Goal: Communication & Community: Answer question/provide support

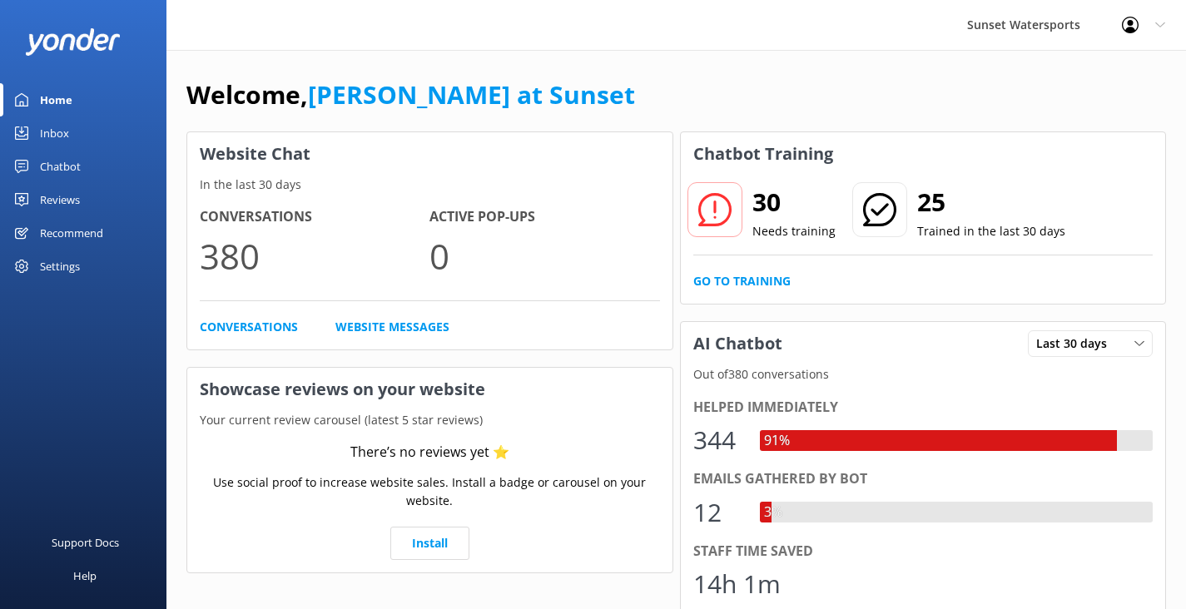
click at [67, 134] on div "Inbox" at bounding box center [54, 133] width 29 height 33
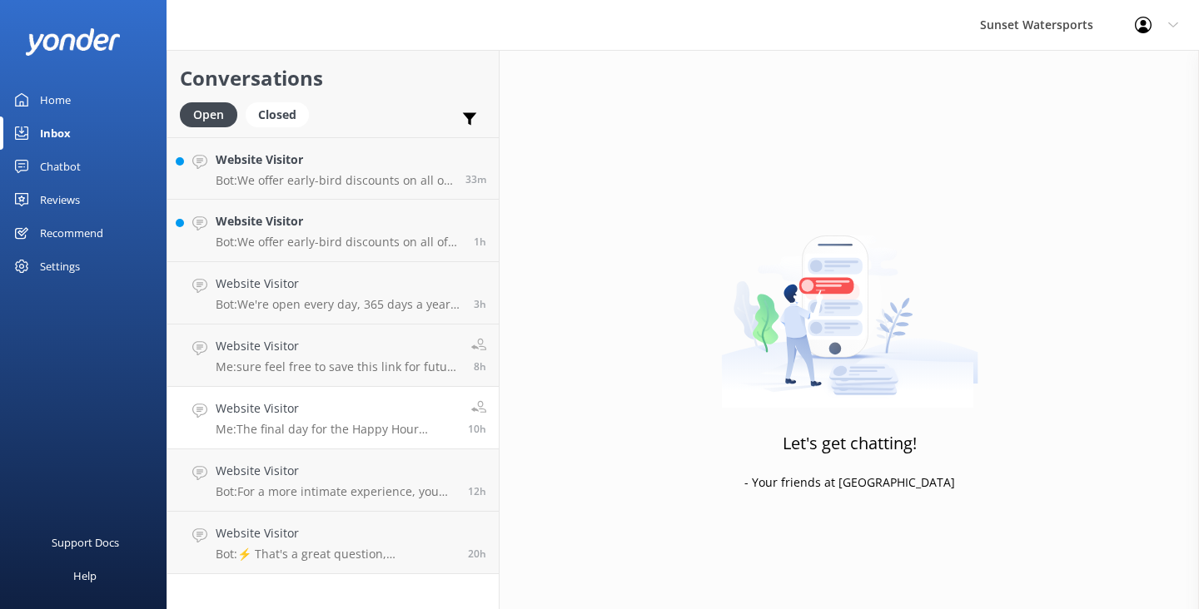
click at [372, 407] on h4 "Website Visitor" at bounding box center [336, 409] width 240 height 18
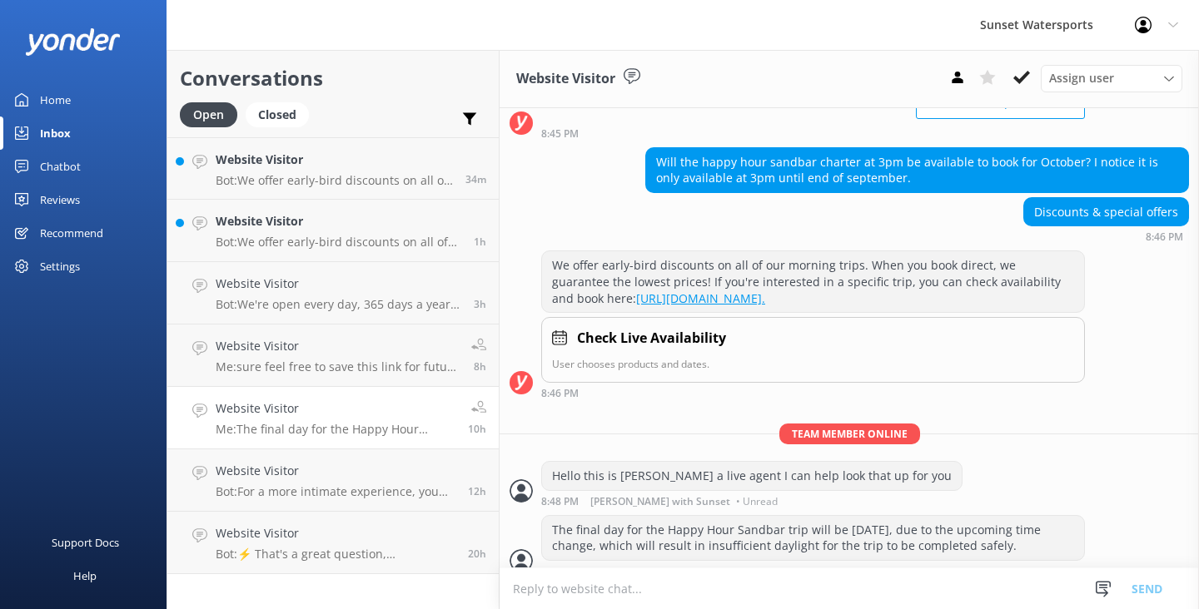
scroll to position [186, 0]
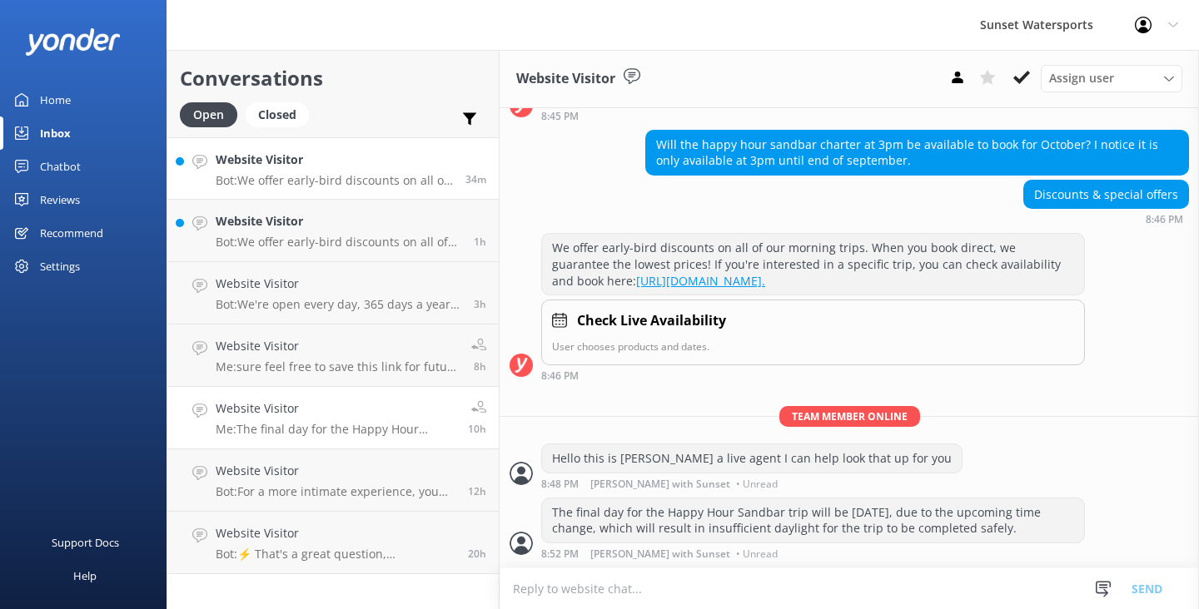
click at [338, 165] on h4 "Website Visitor" at bounding box center [334, 160] width 237 height 18
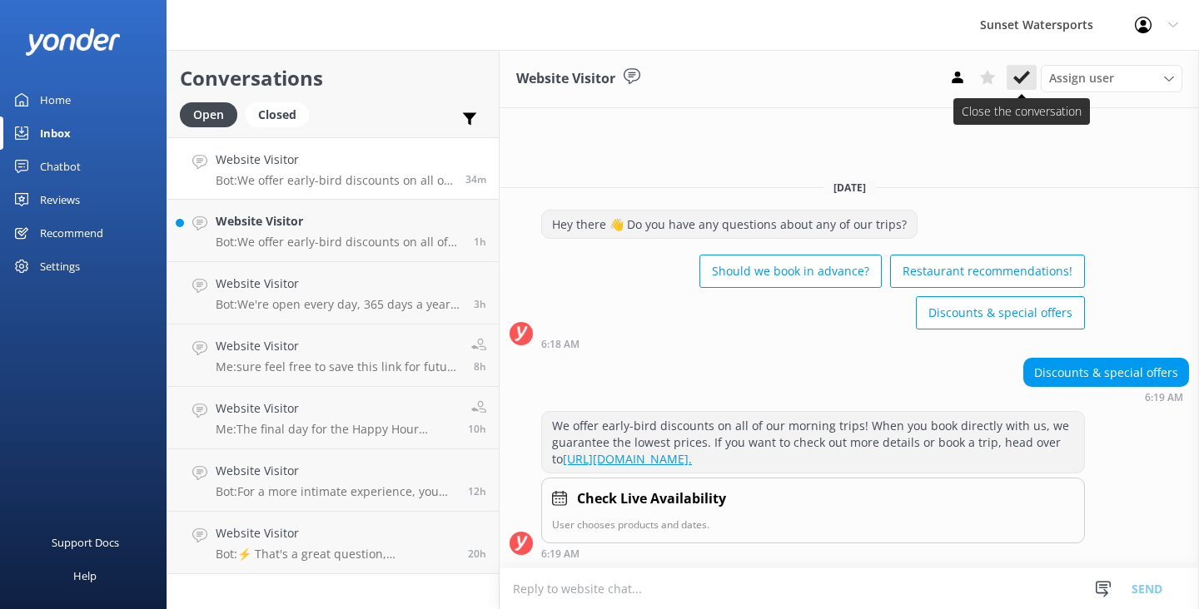
click at [1020, 80] on use at bounding box center [1021, 77] width 17 height 13
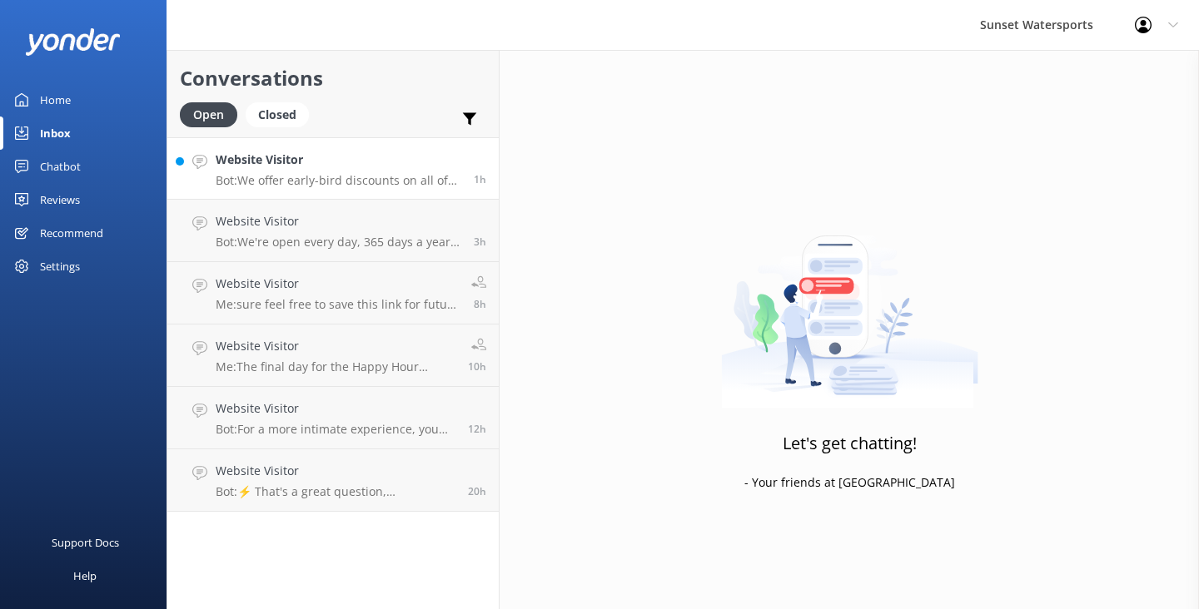
click at [408, 192] on link "Website Visitor Bot: We offer early-bird discounts on all of our morning trips!…" at bounding box center [332, 168] width 331 height 62
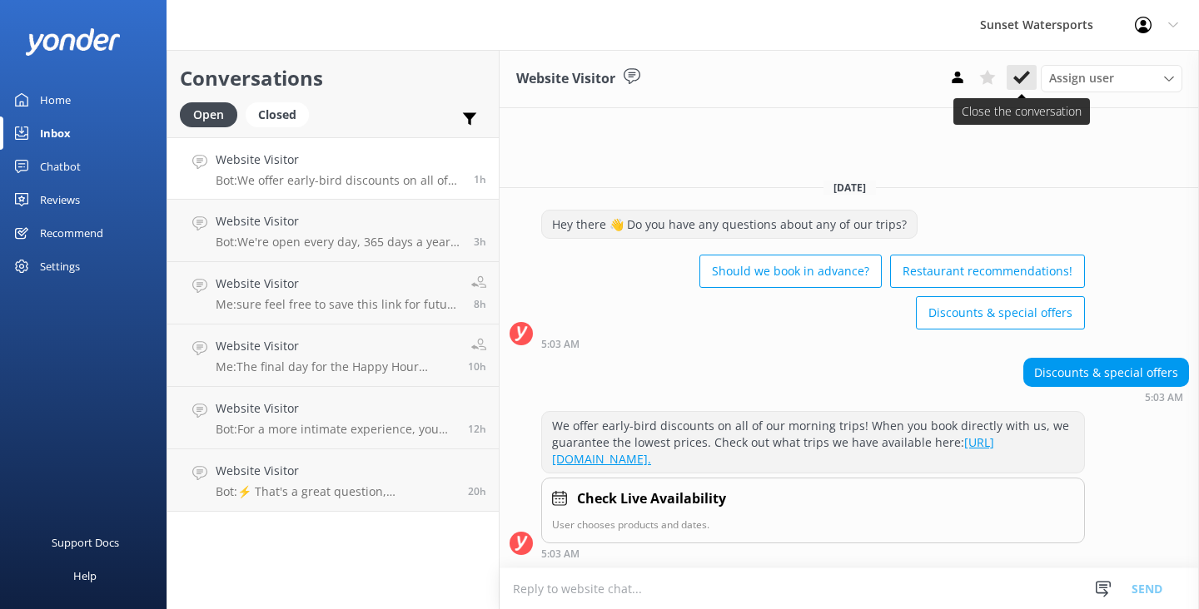
click at [1017, 74] on icon at bounding box center [1021, 77] width 17 height 17
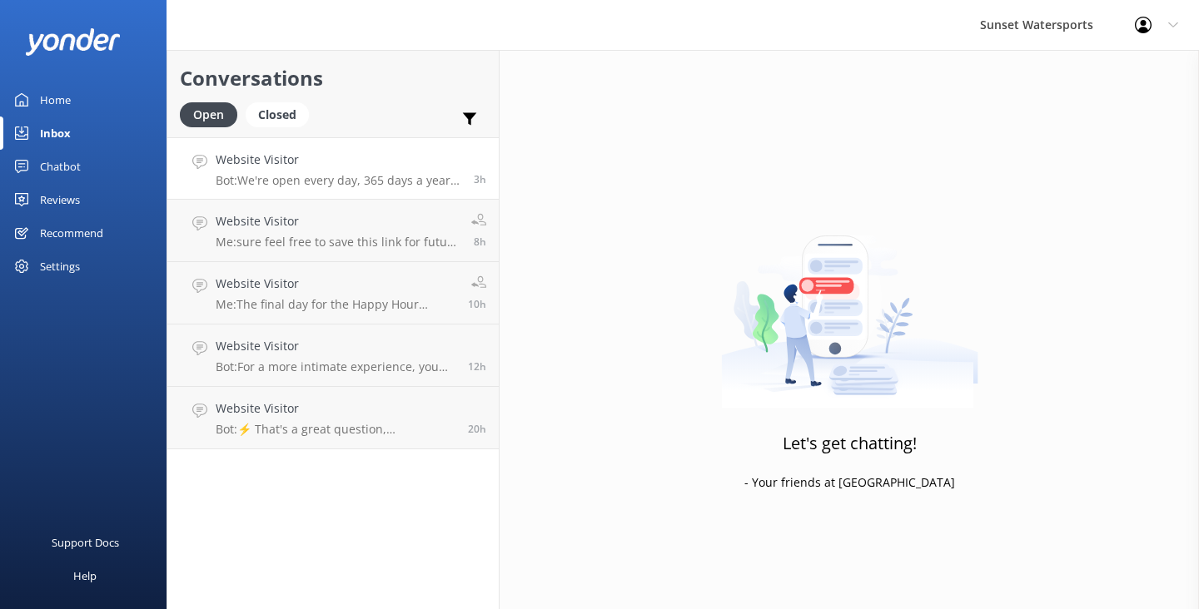
click at [354, 184] on p "Bot: We're open every day, 365 days a year, including December! Our captains wi…" at bounding box center [339, 180] width 246 height 15
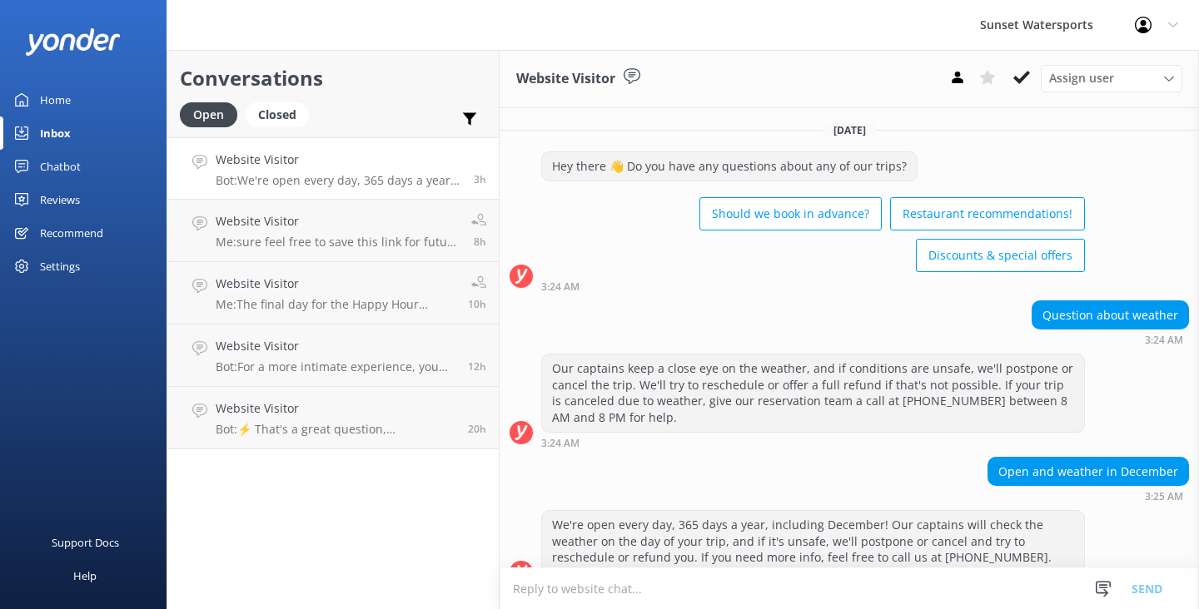
scroll to position [28, 0]
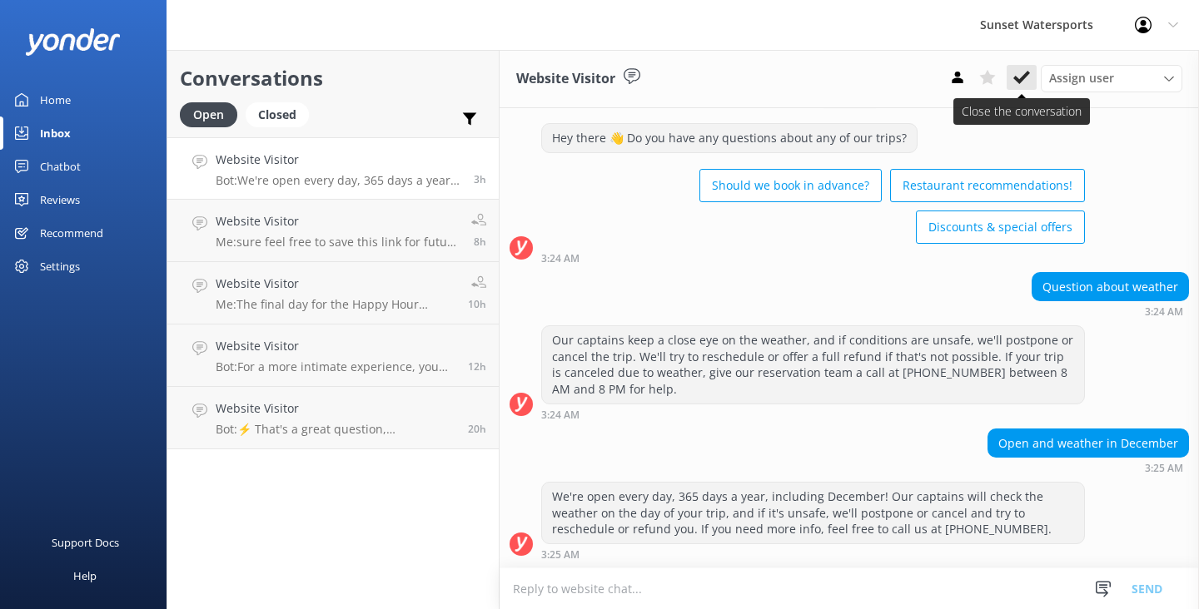
click at [1021, 81] on use at bounding box center [1021, 77] width 17 height 13
